Goal: Task Accomplishment & Management: Complete application form

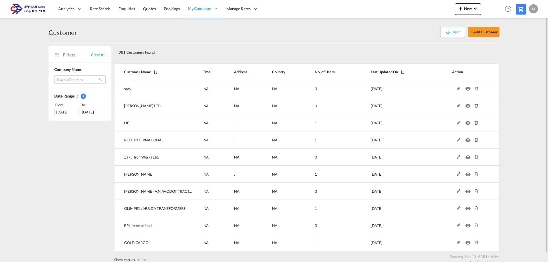
click at [85, 78] on md-select "Search Company sary painton ltd hc r.b.x. international zakui iron works ltd. h…" at bounding box center [79, 79] width 51 height 9
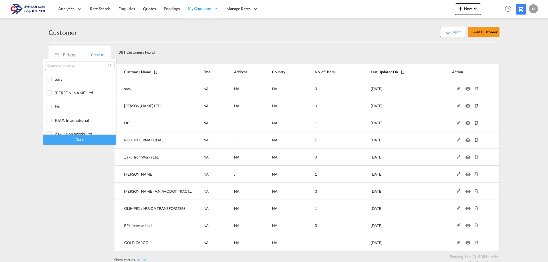
click at [66, 65] on input "search" at bounding box center [77, 66] width 61 height 5
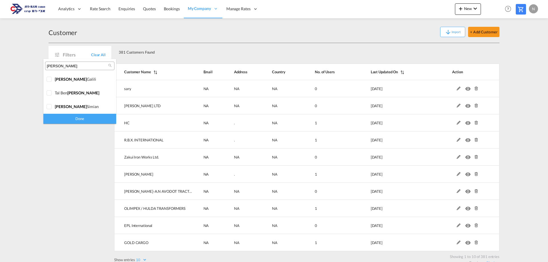
type input "Moshe"
drag, startPoint x: 28, startPoint y: 68, endPoint x: 44, endPoint y: 63, distance: 17.2
click at [28, 68] on md-backdrop at bounding box center [274, 131] width 548 height 262
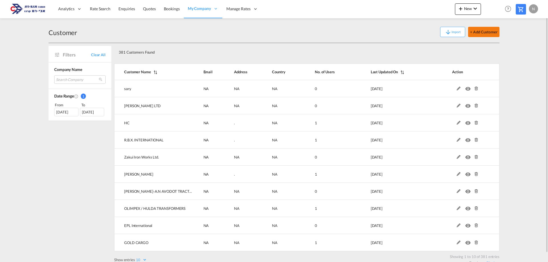
click at [483, 31] on button "+ Add Customer" at bounding box center [483, 32] width 31 height 10
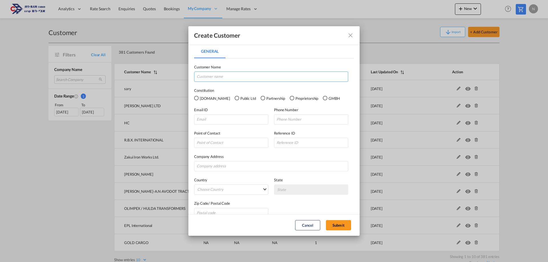
click at [210, 78] on input "General General ..." at bounding box center [271, 77] width 154 height 10
type input "Moshe Nissim"
click at [217, 121] on input "General General ..." at bounding box center [231, 119] width 74 height 10
paste input "nissim0523110002@gmail.com"
type input "nissim0523110002@gmail.com"
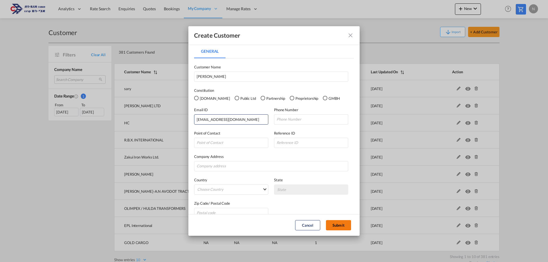
click at [346, 226] on button "Submit" at bounding box center [338, 225] width 25 height 10
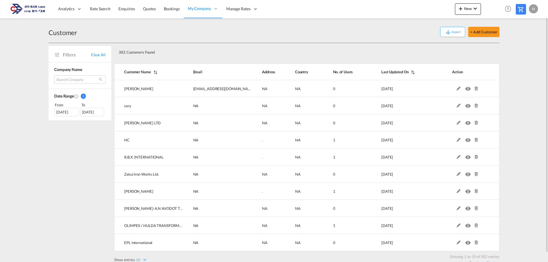
click at [264, 23] on div "Customer Import + Add Customer" at bounding box center [274, 32] width 451 height 22
click at [93, 178] on div "Filters Clear All Company Name Search Company Date Range 1 From To 15 Sep 2025 …" at bounding box center [82, 154] width 66 height 223
